Goal: Task Accomplishment & Management: Use online tool/utility

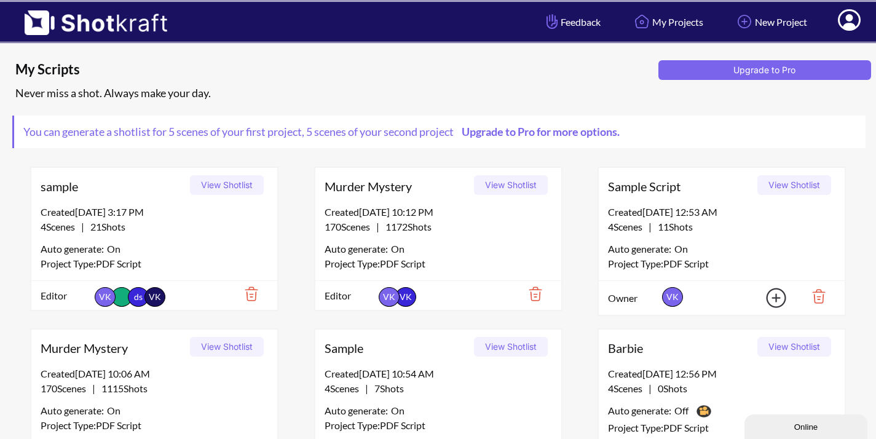
click at [875, 5] on nav "Feedback My Projects New Project My Profile Log Out" at bounding box center [702, 22] width 348 height 40
click at [844, 20] on icon at bounding box center [849, 20] width 23 height 22
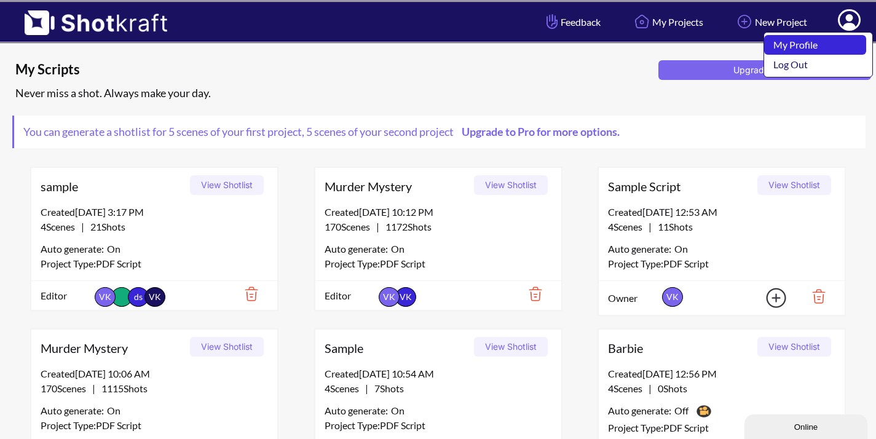
click at [830, 44] on link "My Profile" at bounding box center [815, 45] width 102 height 20
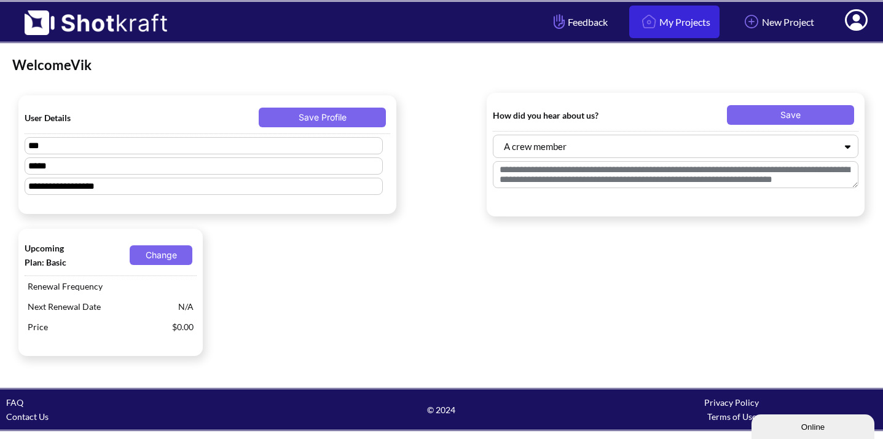
click at [673, 22] on link "My Projects" at bounding box center [674, 22] width 90 height 33
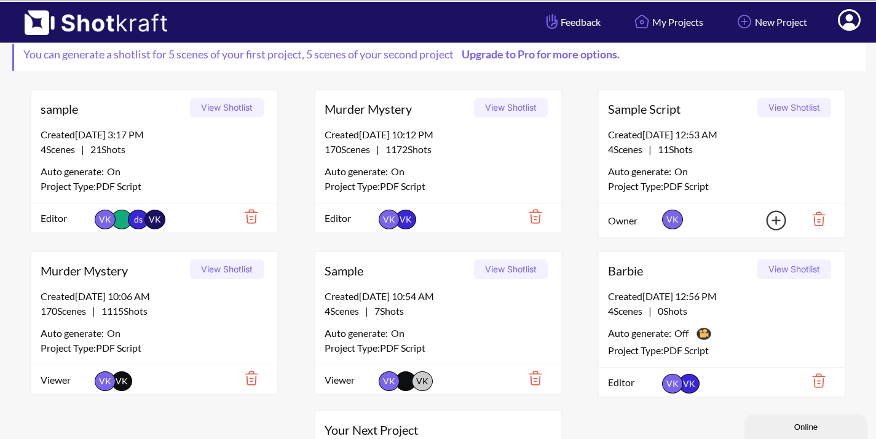
scroll to position [234, 0]
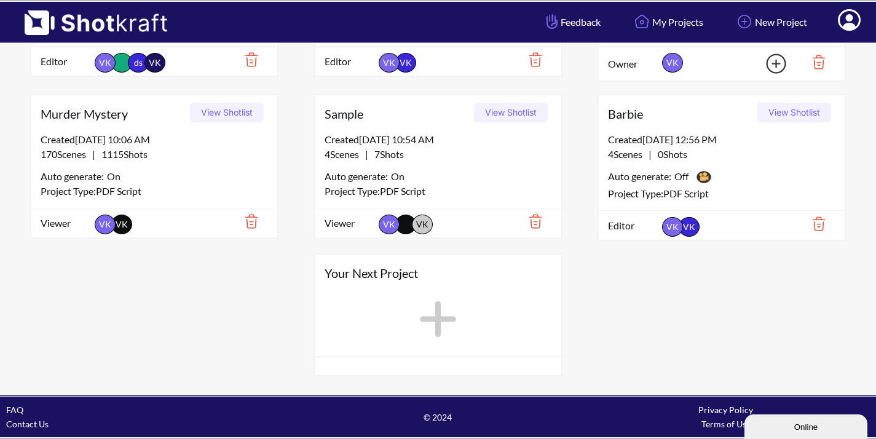
click at [787, 110] on button "View Shotlist" at bounding box center [794, 113] width 74 height 20
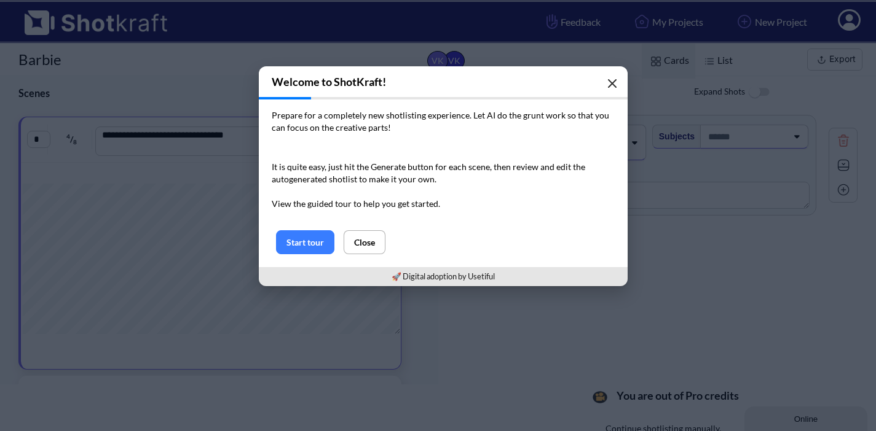
click at [608, 80] on icon "button" at bounding box center [611, 83] width 7 height 7
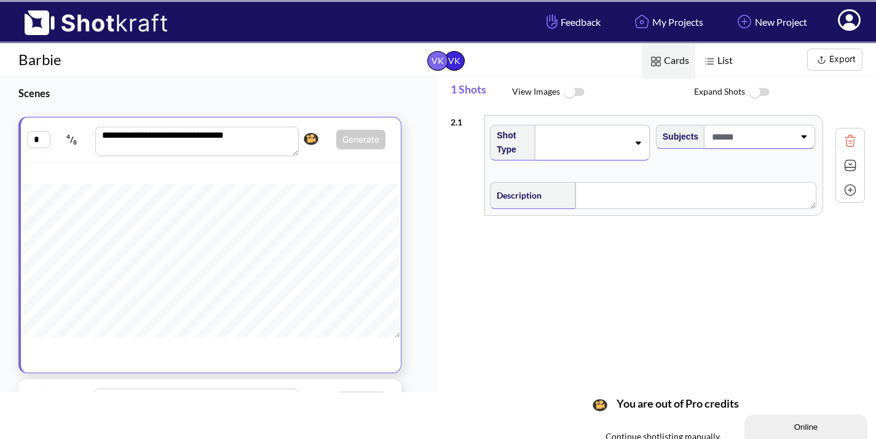
click at [536, 340] on div "2 . 1 Shot Type Subjects Description Notes Movement Camera Focus Frame Focal Yo…" at bounding box center [663, 249] width 426 height 281
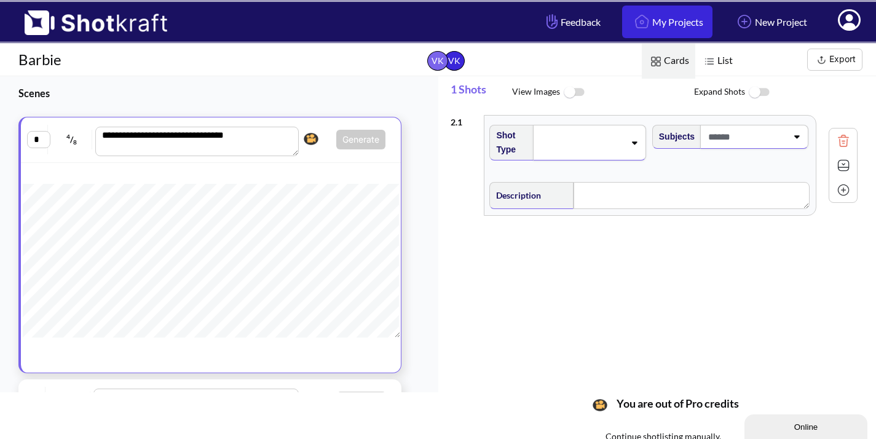
click at [651, 28] on link "My Projects" at bounding box center [667, 22] width 90 height 33
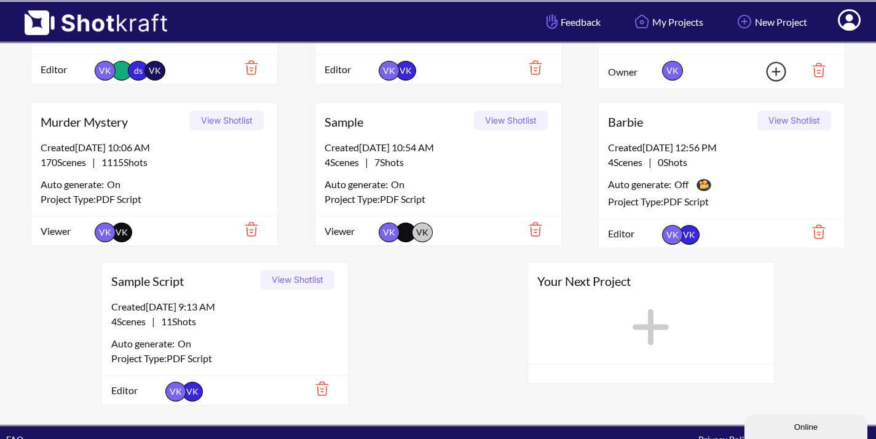
scroll to position [256, 0]
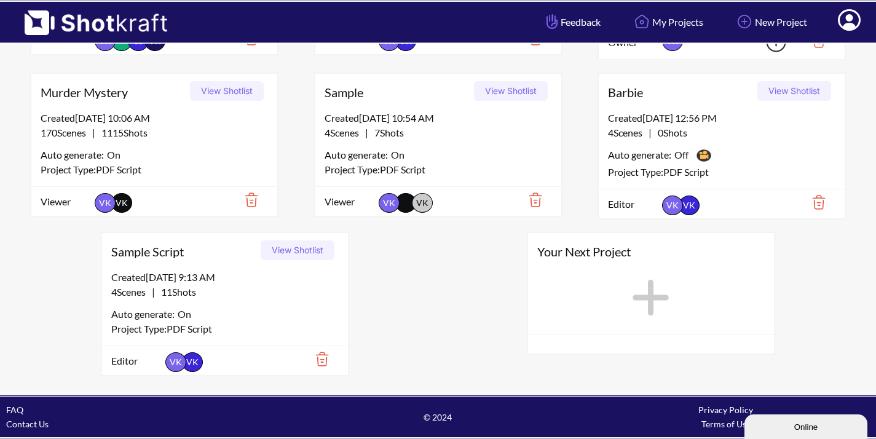
click at [312, 250] on button "View Shotlist" at bounding box center [298, 250] width 74 height 20
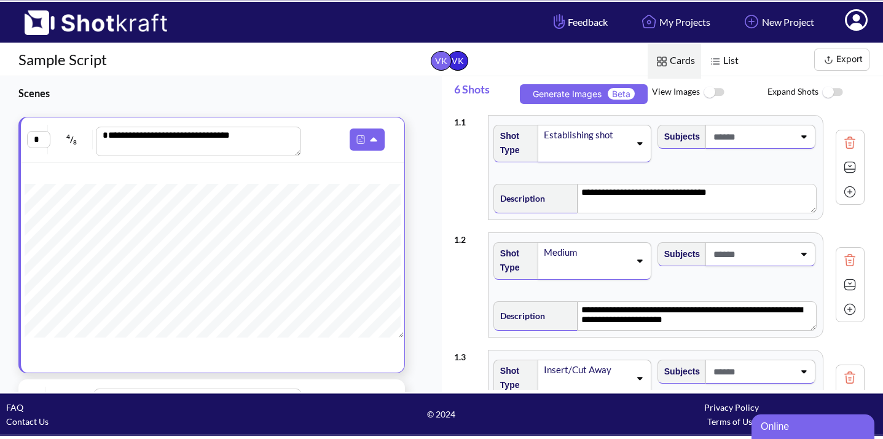
click at [720, 92] on img at bounding box center [714, 92] width 28 height 26
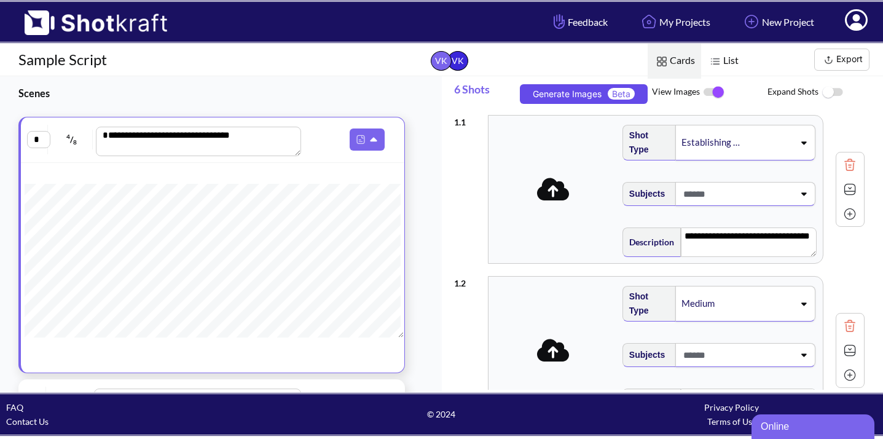
click at [586, 94] on button "Generate Images Beta" at bounding box center [584, 94] width 128 height 20
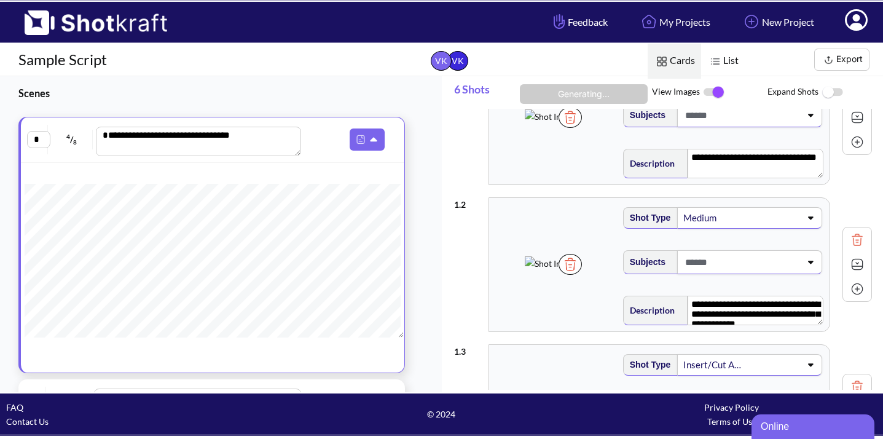
scroll to position [71, 0]
